Goal: Check status

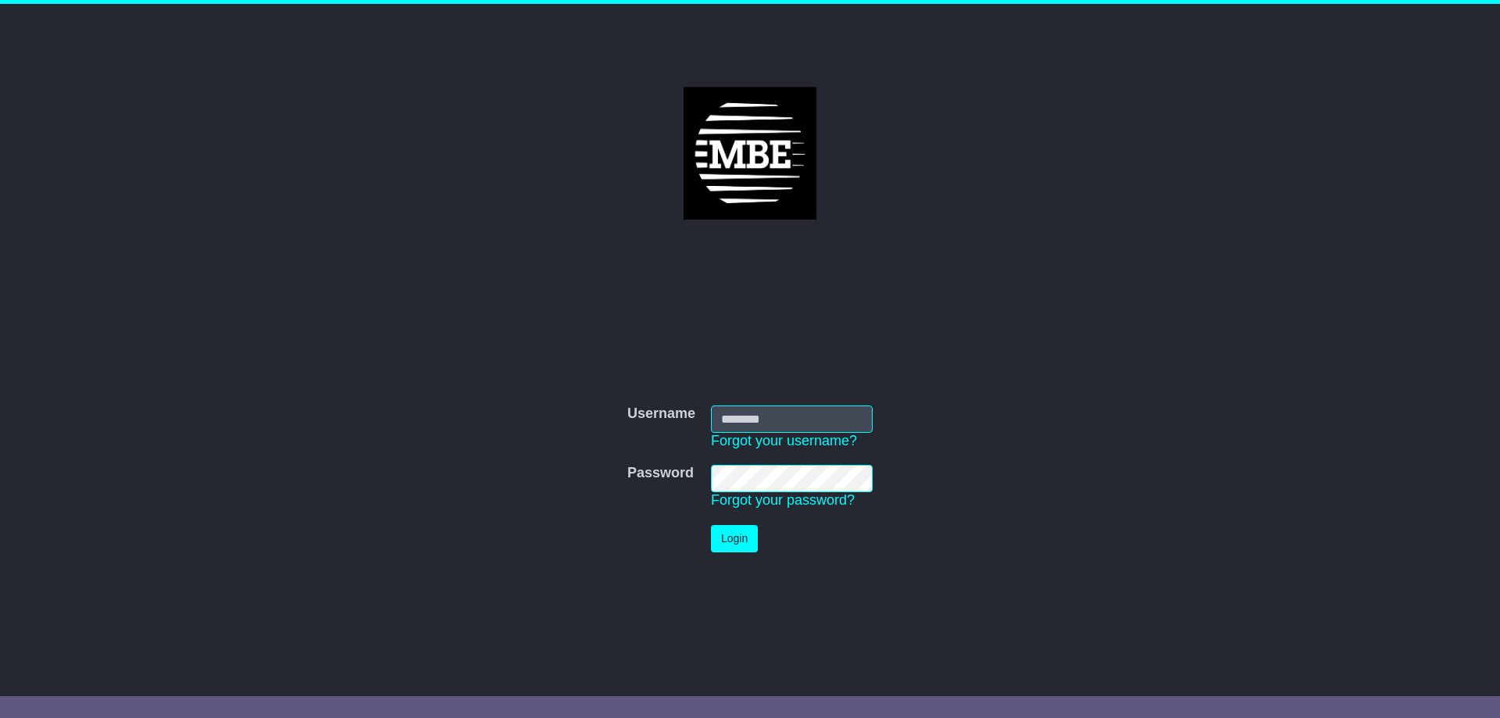
type input "**********"
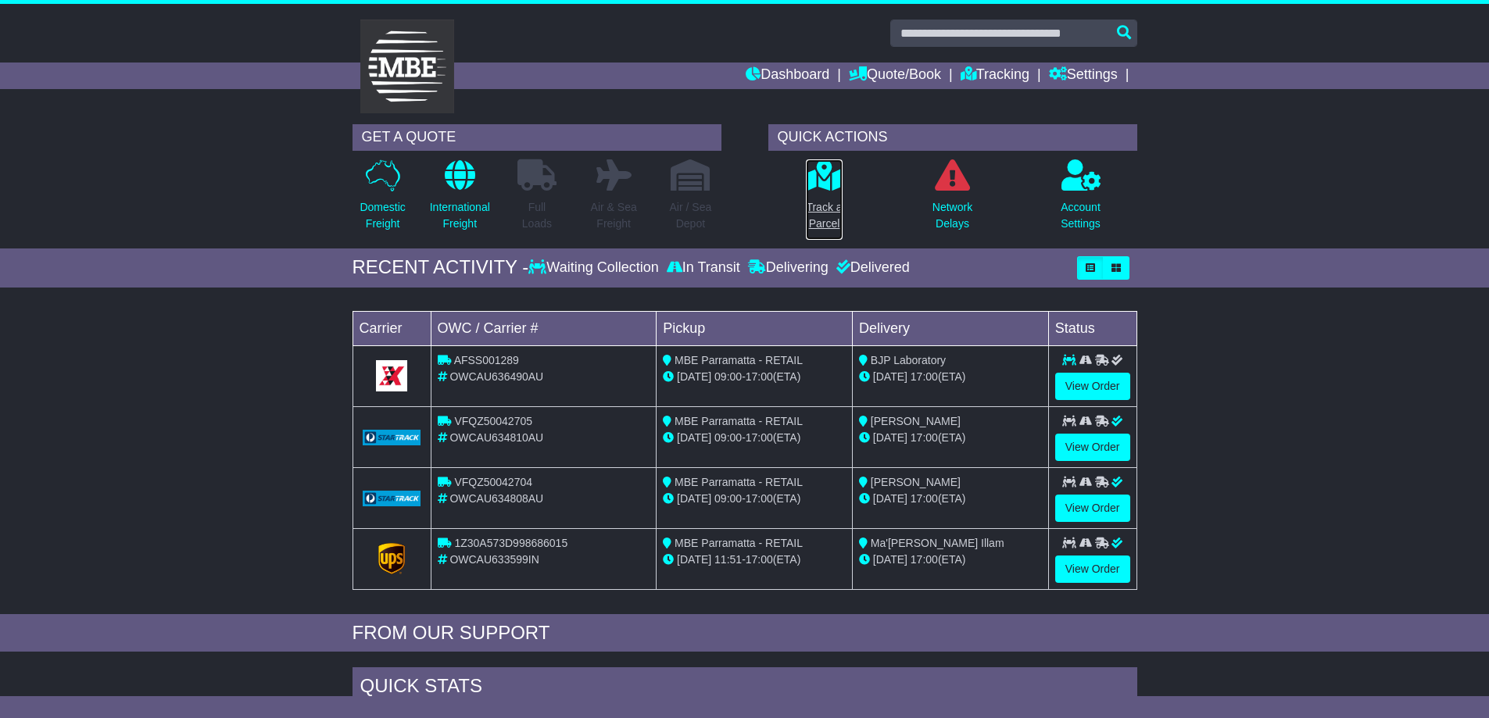
click at [824, 214] on p "Track a Parcel" at bounding box center [824, 215] width 36 height 33
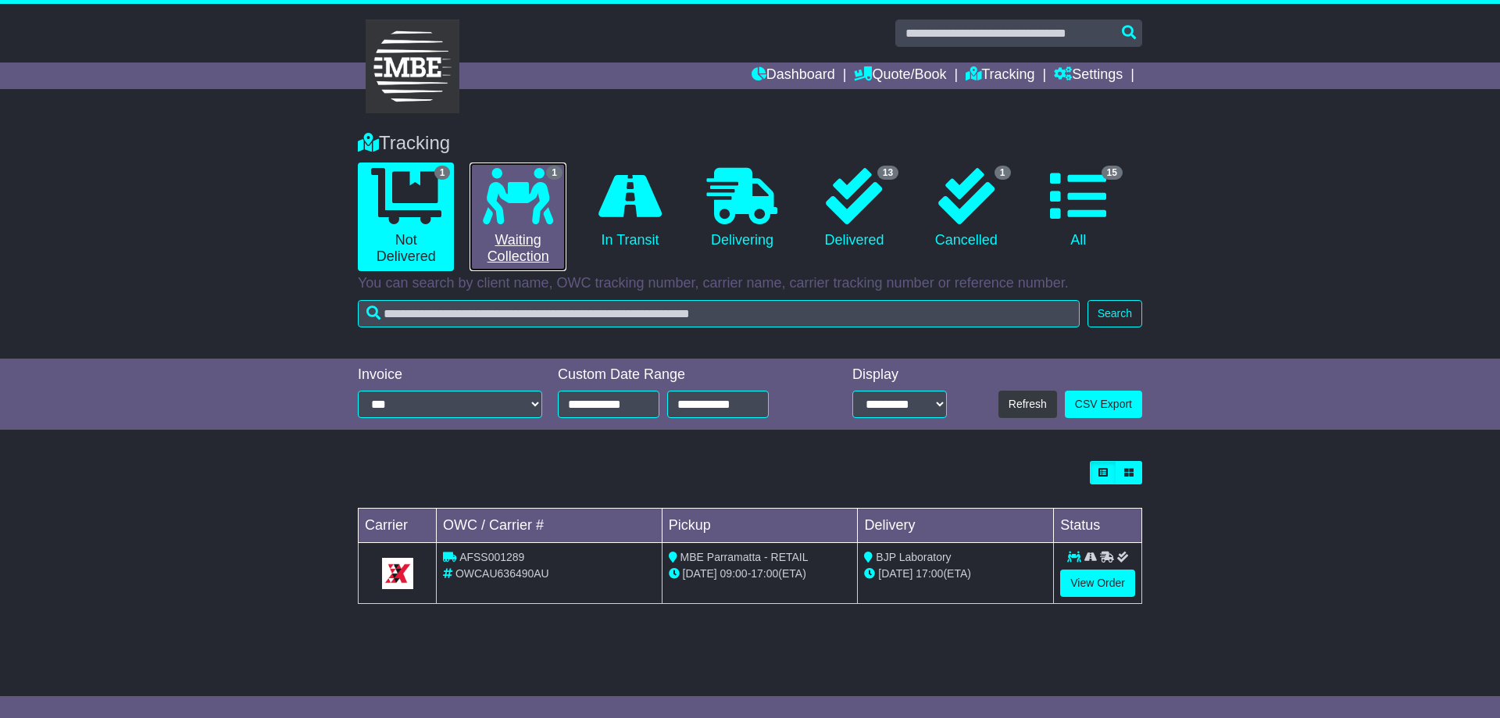
click at [513, 242] on link "1 Waiting Collection" at bounding box center [518, 217] width 96 height 109
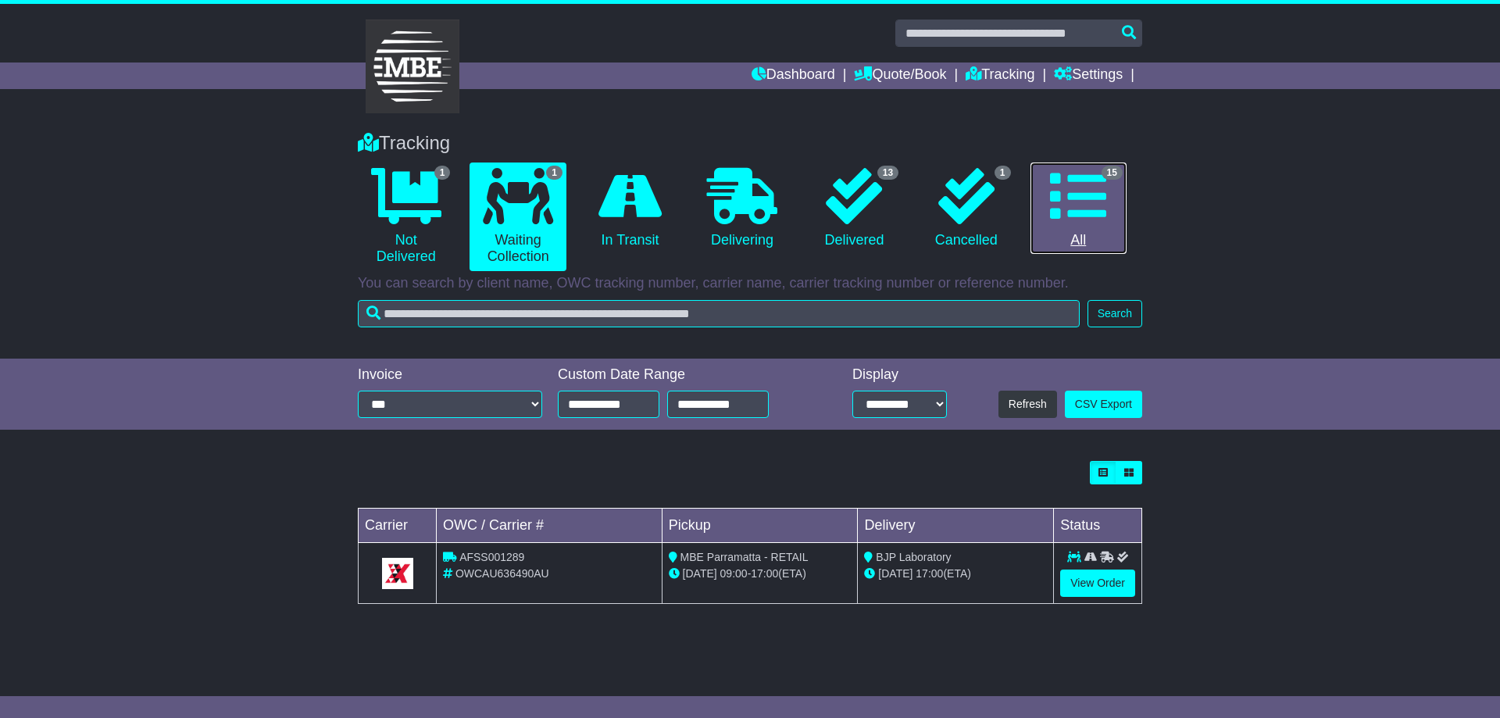
click at [1080, 219] on icon at bounding box center [1078, 196] width 56 height 56
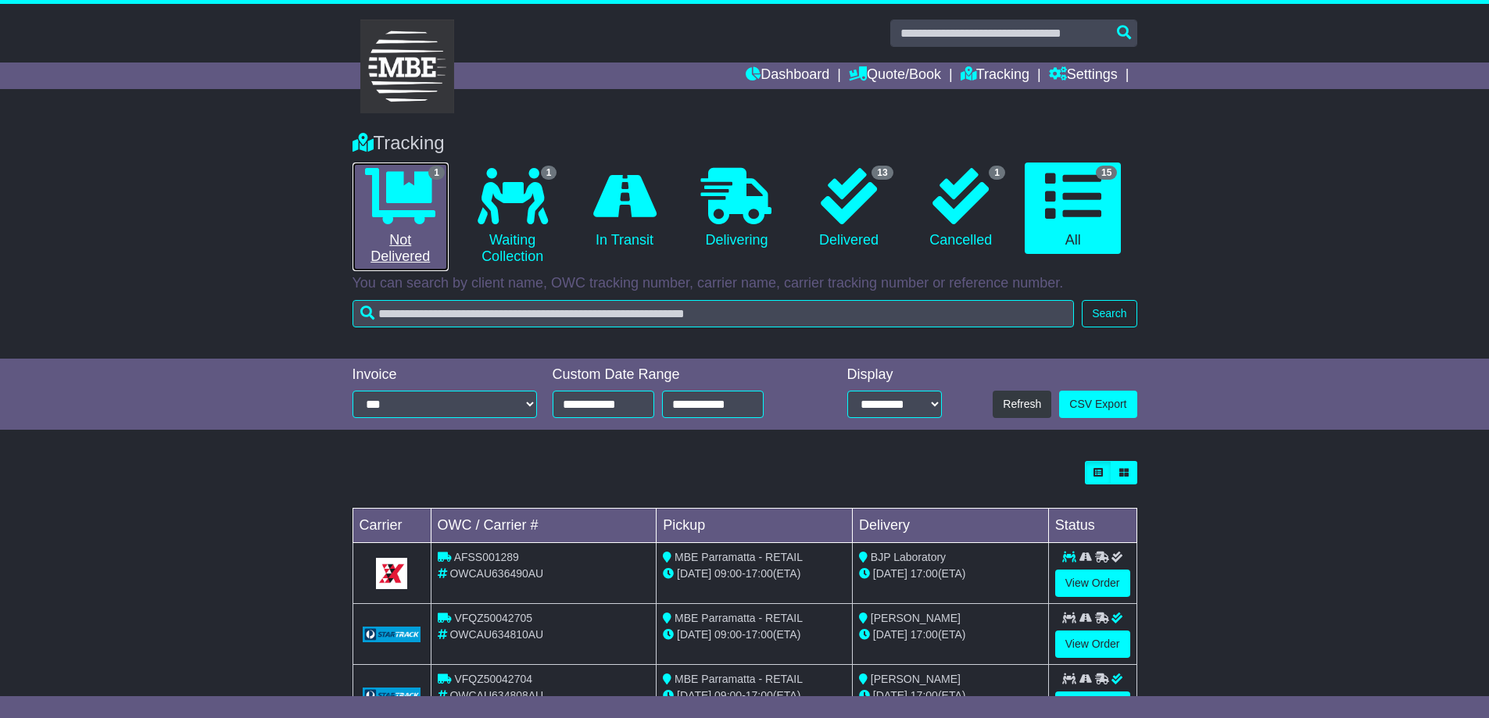
click at [404, 213] on icon at bounding box center [400, 196] width 70 height 56
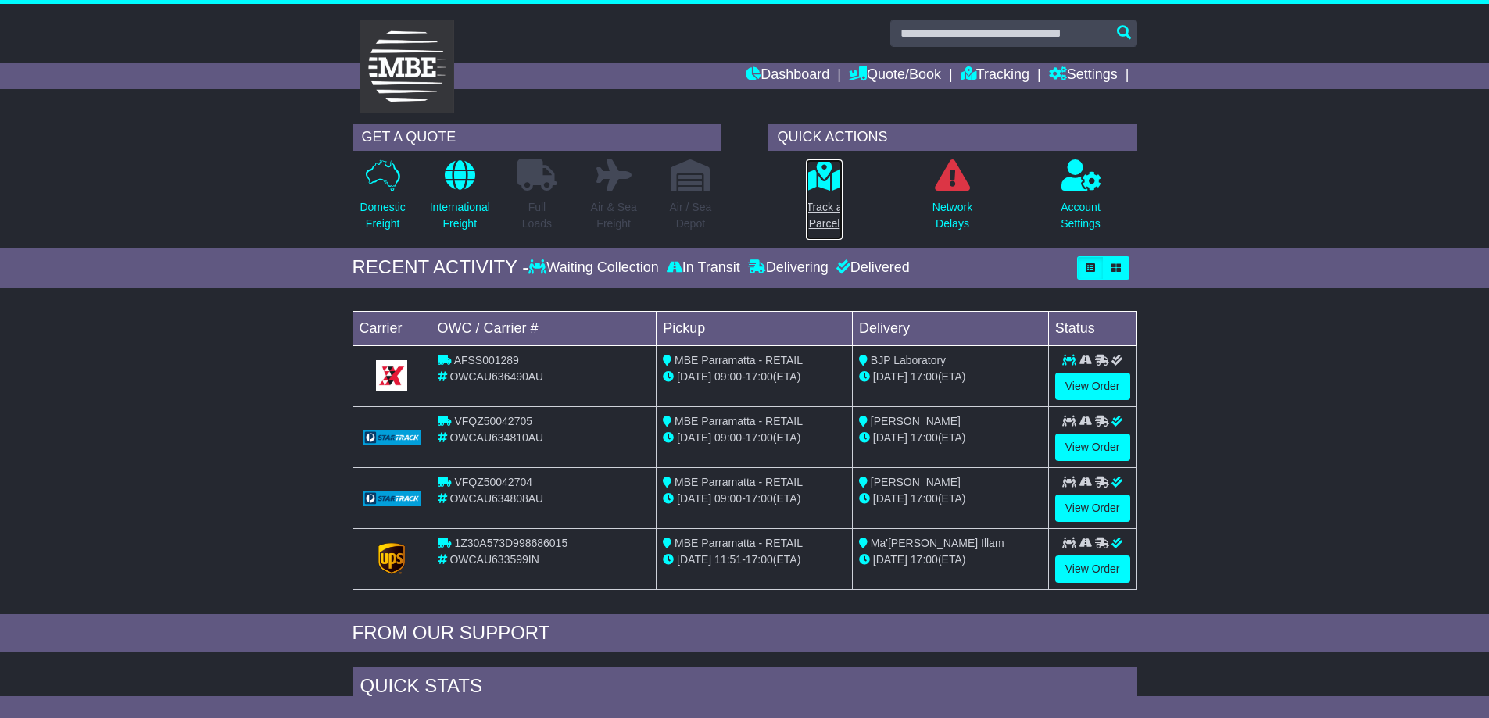
click at [835, 202] on p "Track a Parcel" at bounding box center [824, 215] width 36 height 33
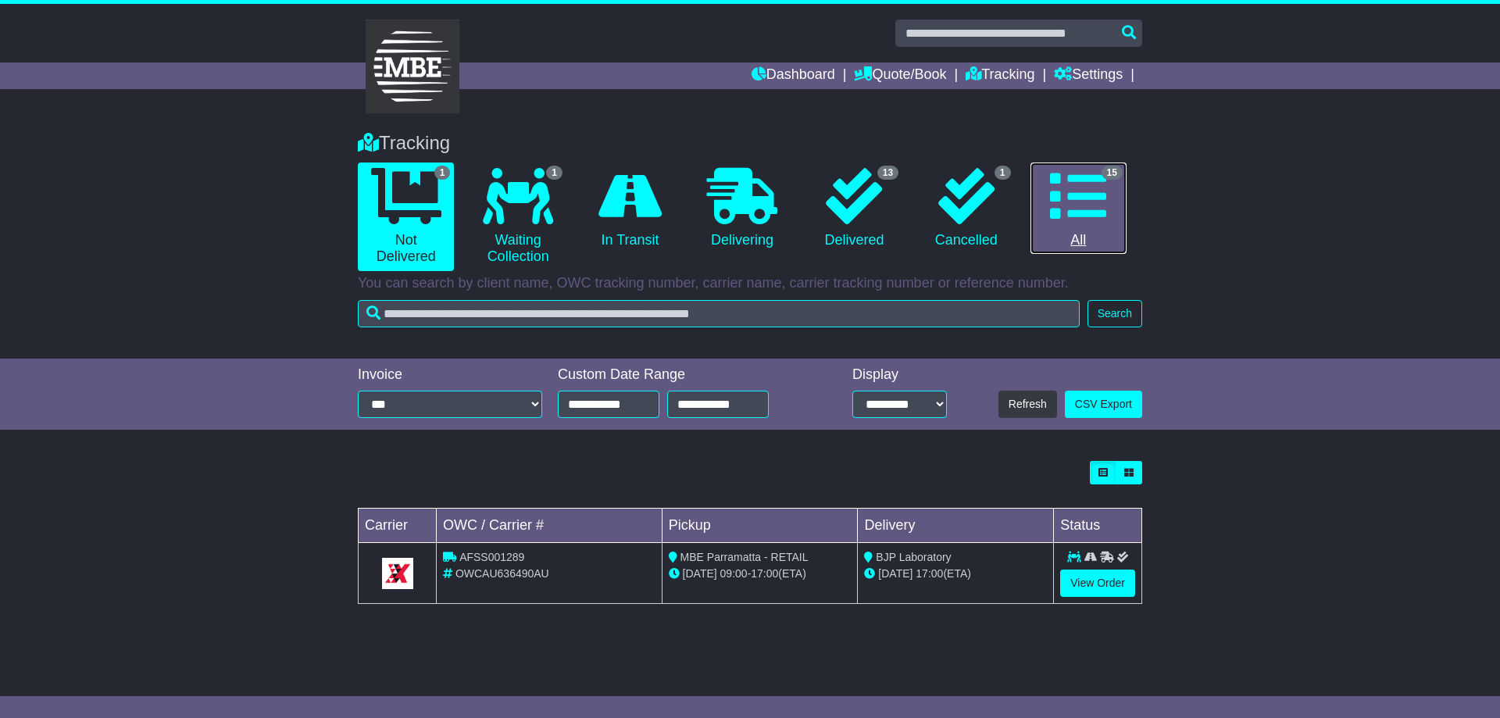
click at [1086, 202] on icon at bounding box center [1078, 196] width 56 height 56
